Goal: Task Accomplishment & Management: Manage account settings

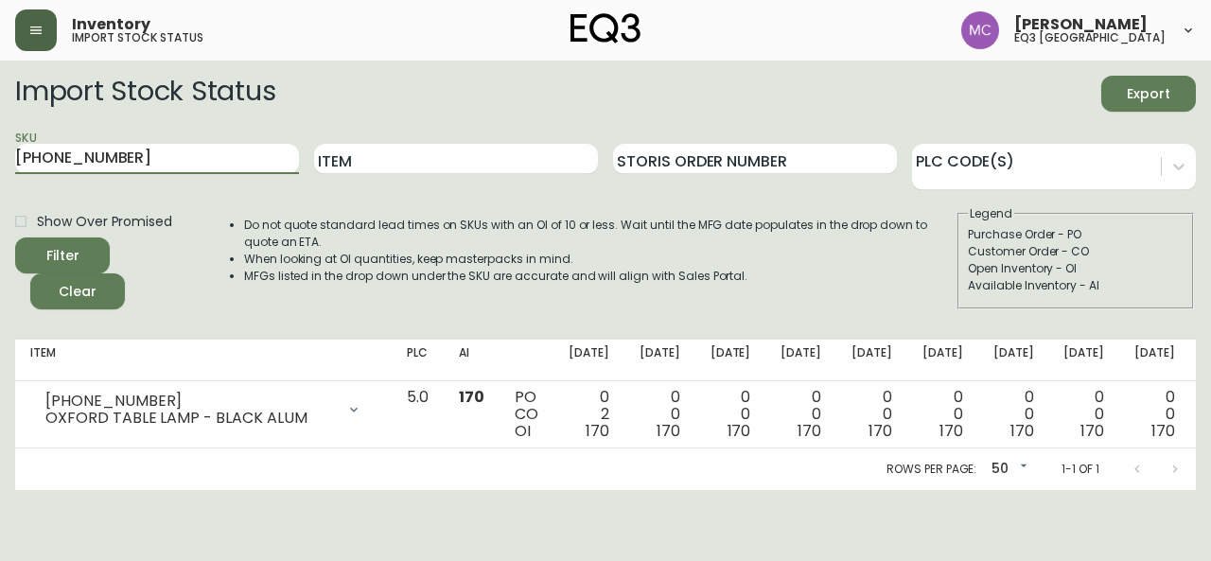
click at [31, 26] on icon "button" at bounding box center [35, 30] width 15 height 15
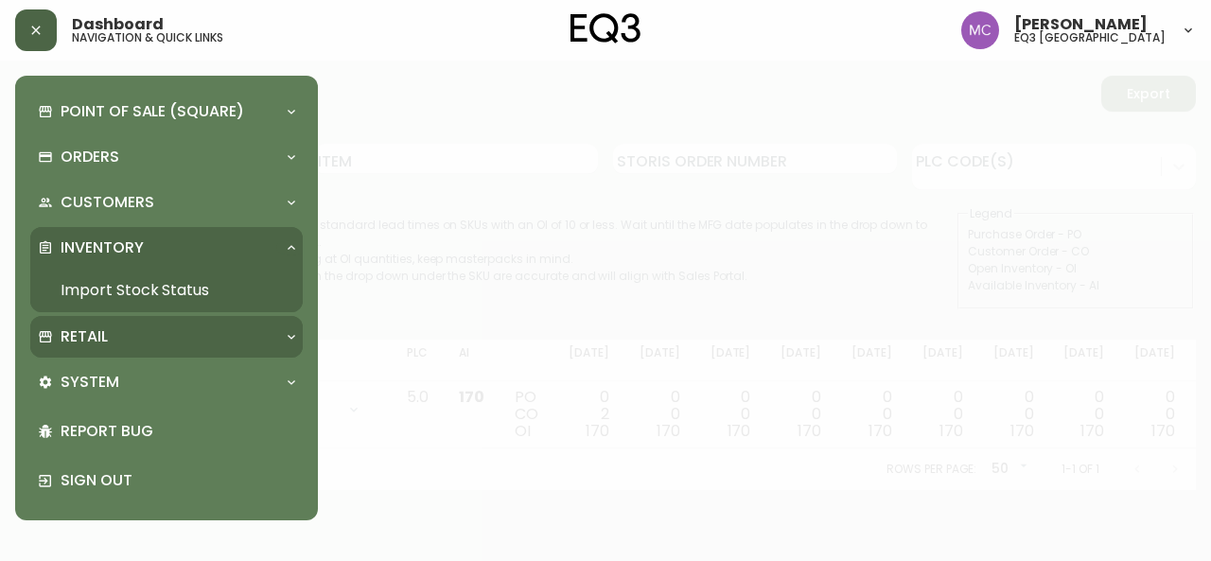
click at [110, 346] on div "Retail" at bounding box center [157, 336] width 238 height 21
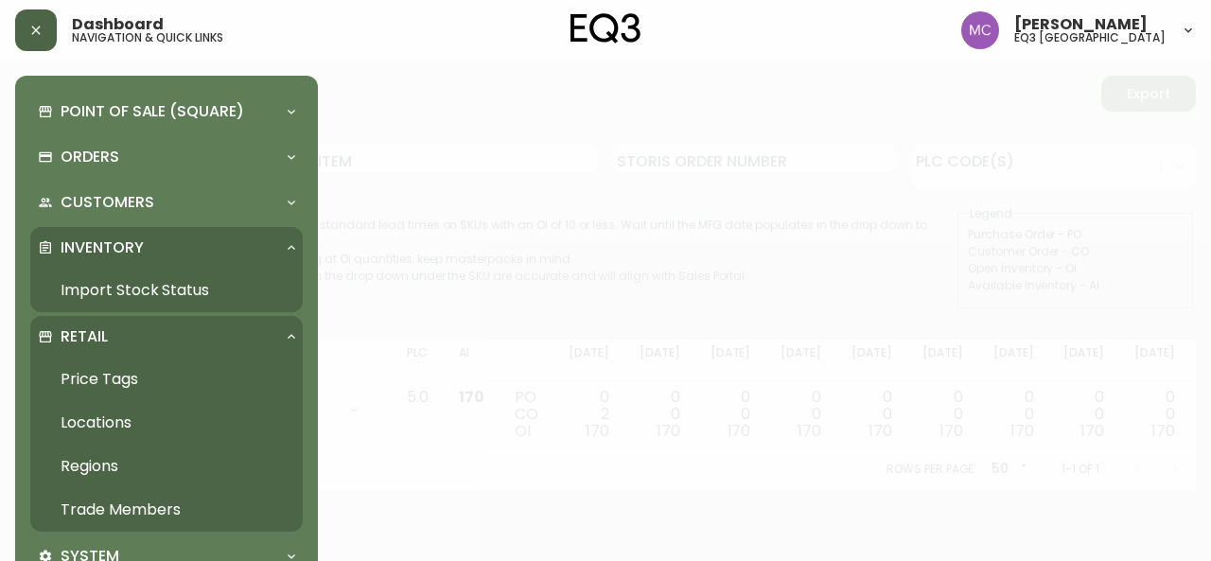
click at [165, 507] on link "Trade Members" at bounding box center [166, 510] width 272 height 44
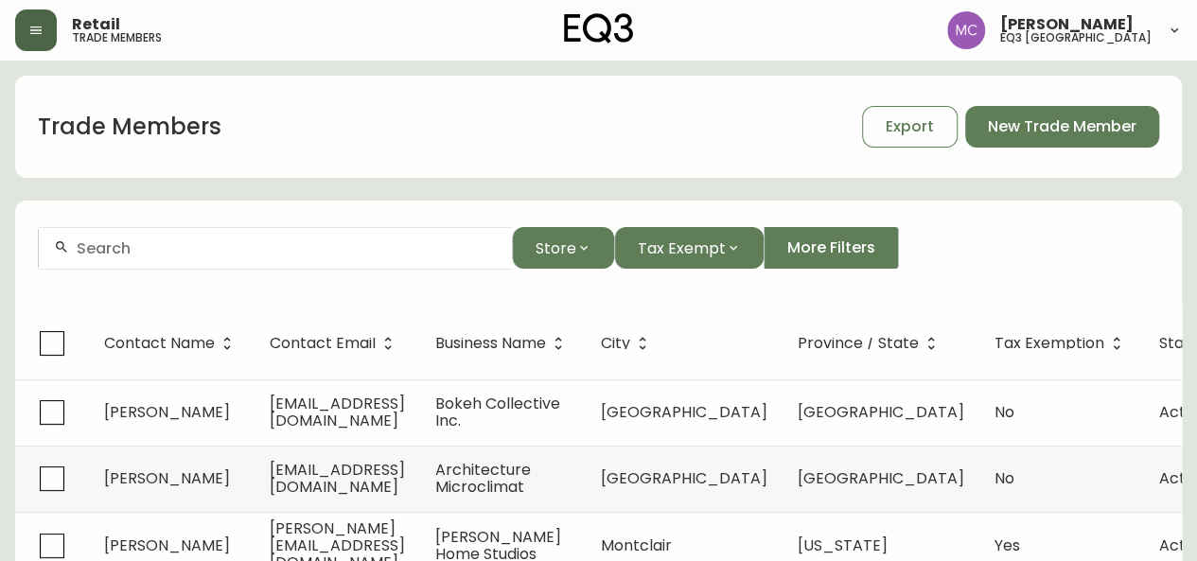
click at [203, 260] on div at bounding box center [275, 248] width 473 height 43
click at [110, 242] on input "text" at bounding box center [287, 248] width 420 height 18
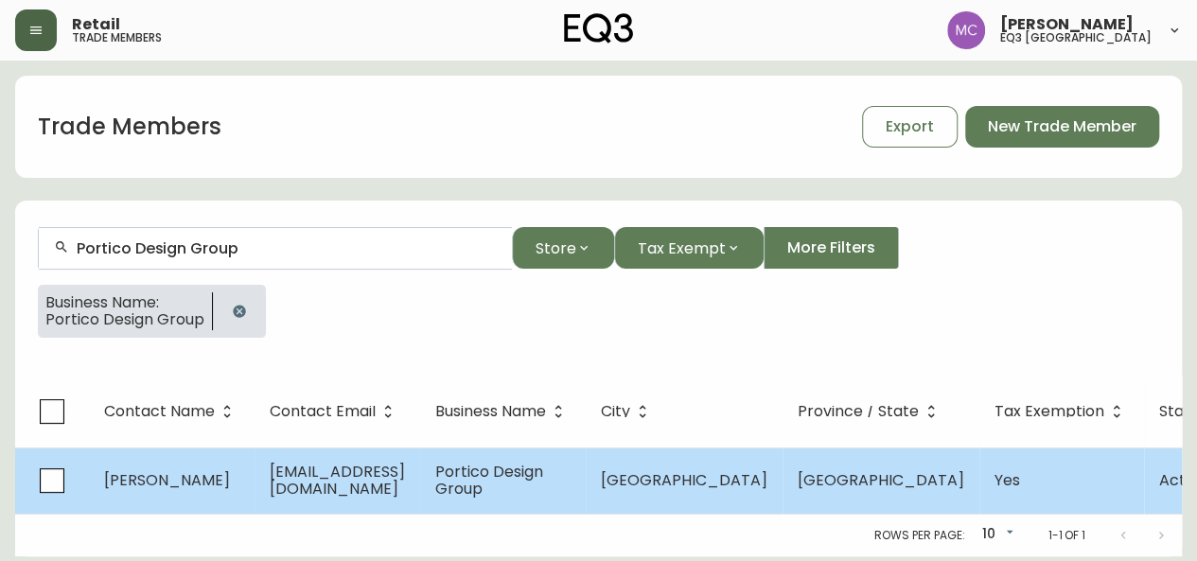
type input "Portico Design Group"
click at [223, 483] on td "[PERSON_NAME]" at bounding box center [172, 481] width 166 height 66
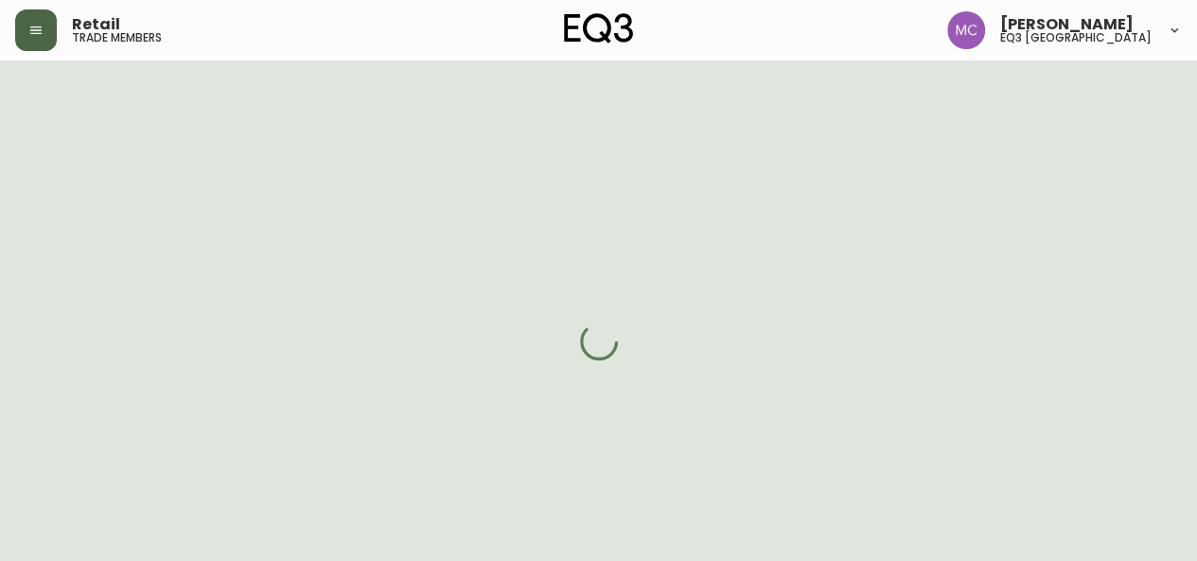
select select "BC"
select select "CA"
select select "CA_EN"
select select "Other"
select select "Interior Designer"
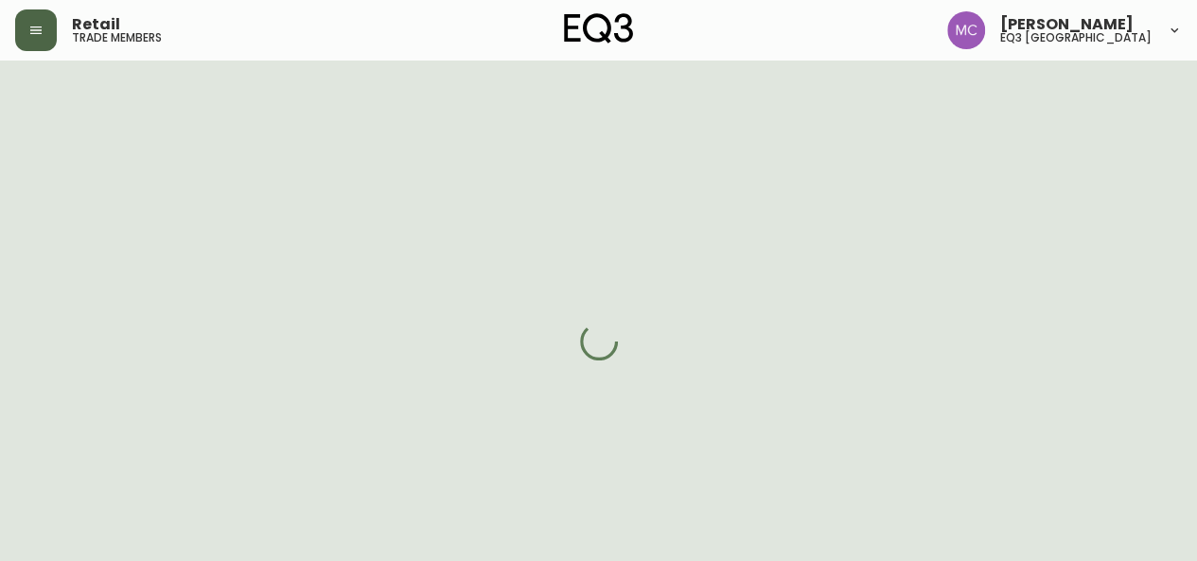
select select "true"
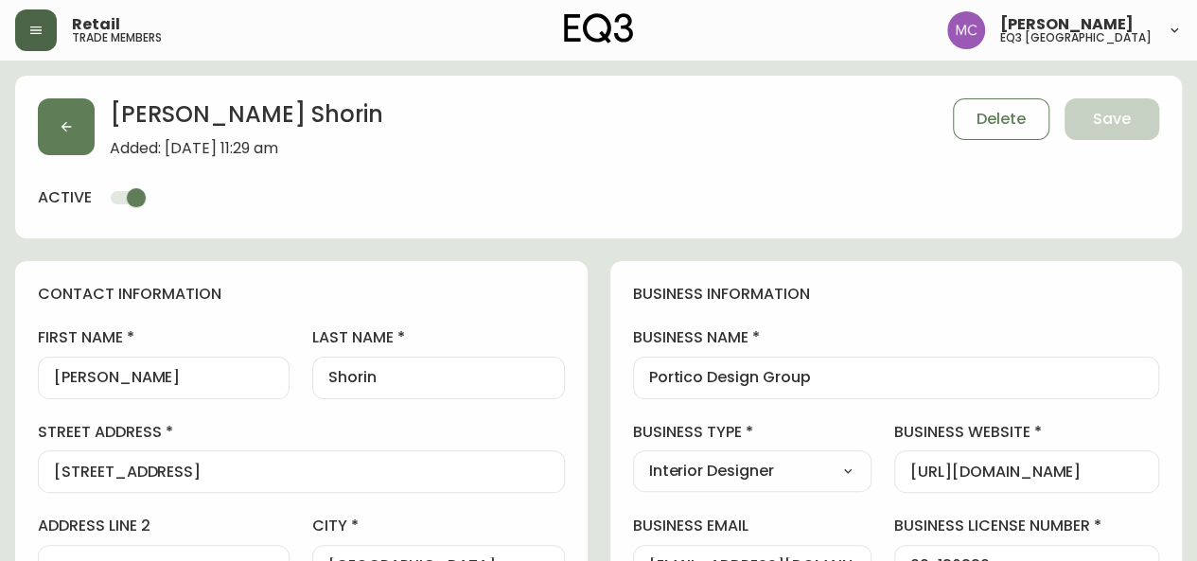
type input "EQ3 [GEOGRAPHIC_DATA]"
select select "cjw10z96p001r6gs00juufhhe"
click at [64, 114] on button "button" at bounding box center [66, 126] width 57 height 57
